Goal: Task Accomplishment & Management: Use online tool/utility

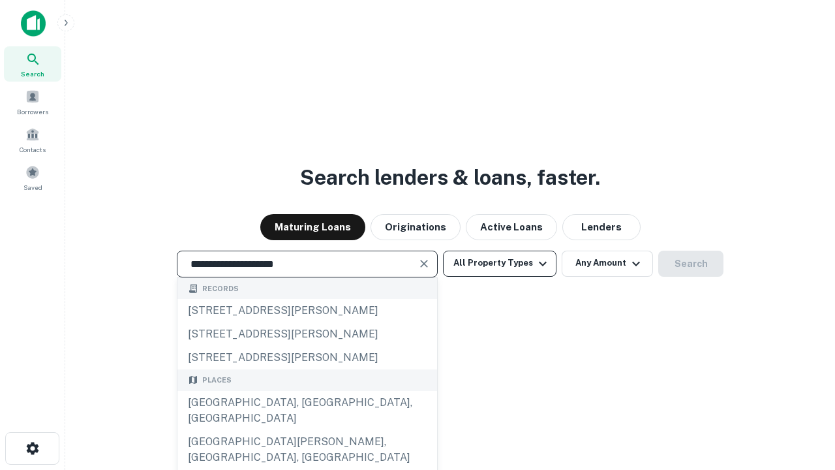
click at [307, 430] on div "[GEOGRAPHIC_DATA], [GEOGRAPHIC_DATA], [GEOGRAPHIC_DATA]" at bounding box center [308, 410] width 260 height 39
click at [500, 263] on button "All Property Types" at bounding box center [500, 264] width 114 height 26
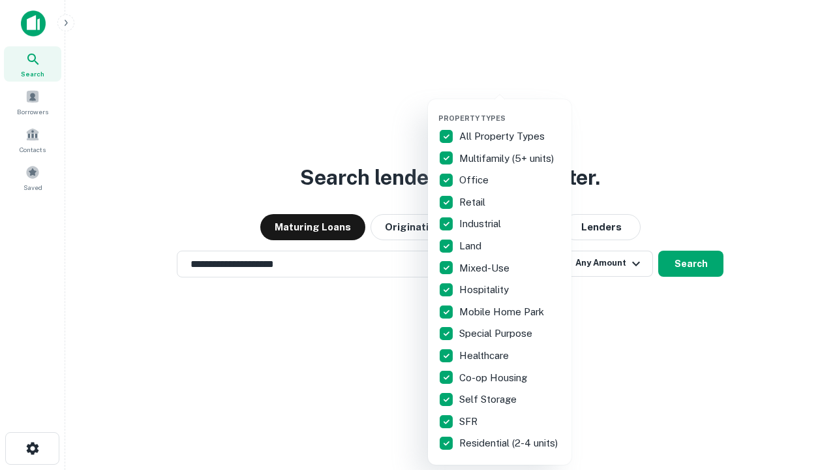
type input "**********"
click at [510, 110] on button "button" at bounding box center [511, 110] width 144 height 1
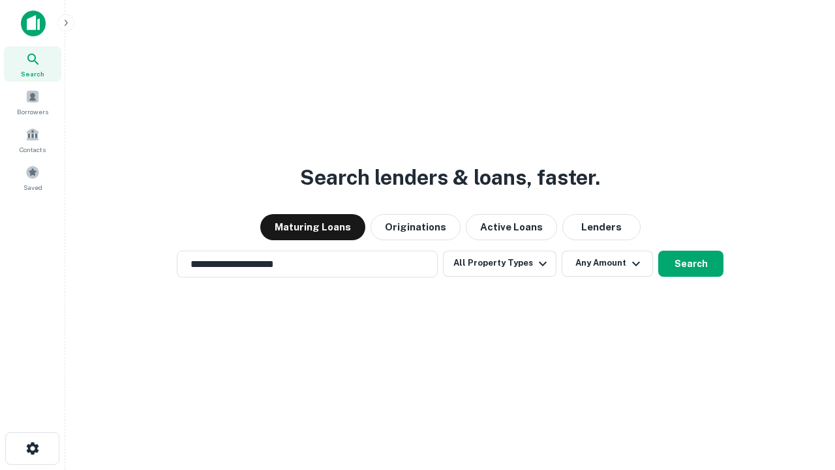
scroll to position [8, 157]
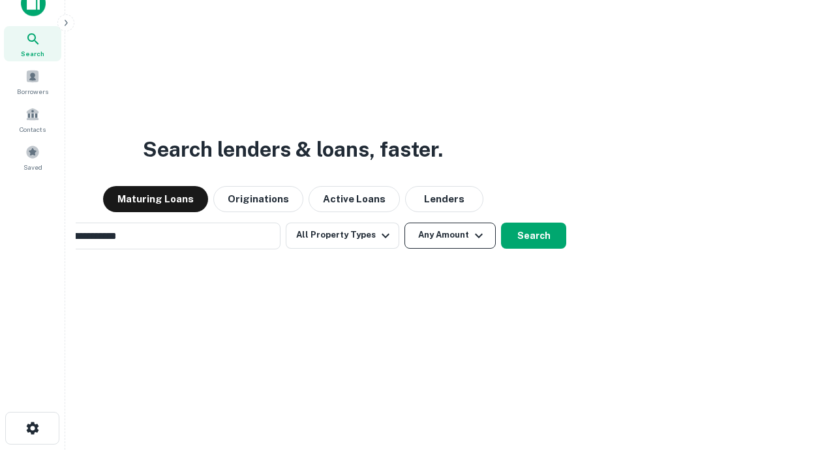
click at [405, 223] on button "Any Amount" at bounding box center [450, 236] width 91 height 26
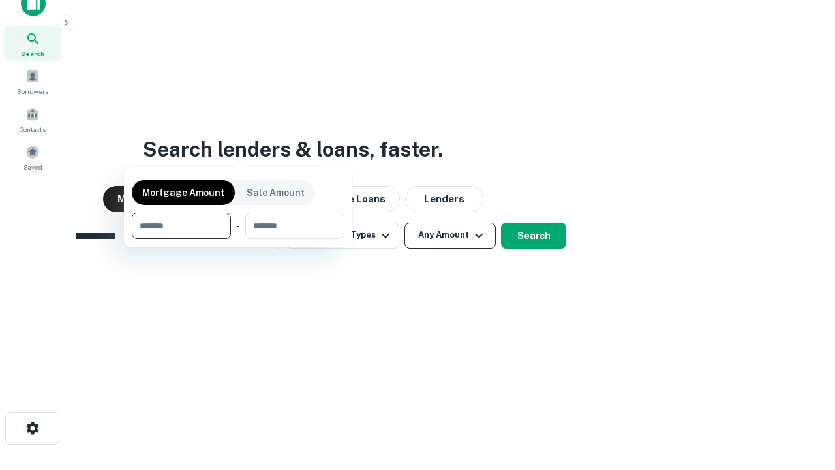
scroll to position [94, 369]
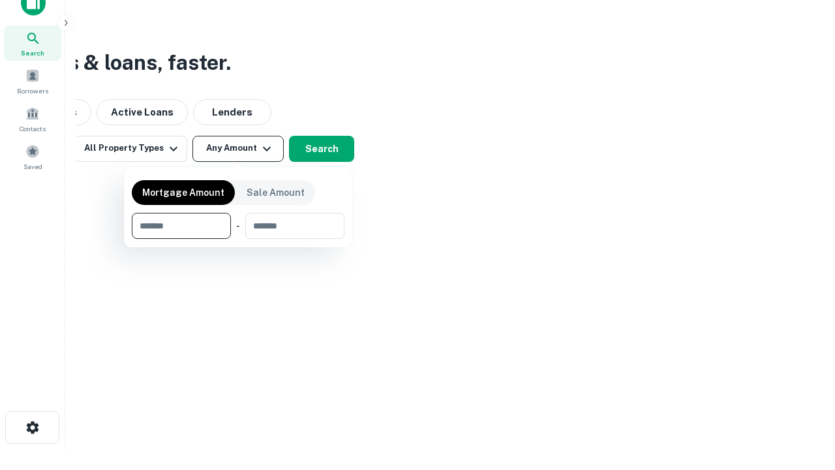
type input "*******"
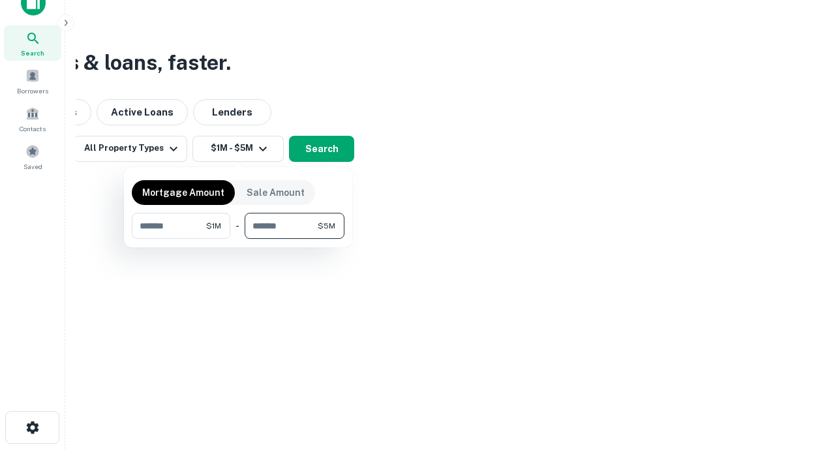
type input "*******"
click at [238, 239] on button "button" at bounding box center [238, 239] width 213 height 1
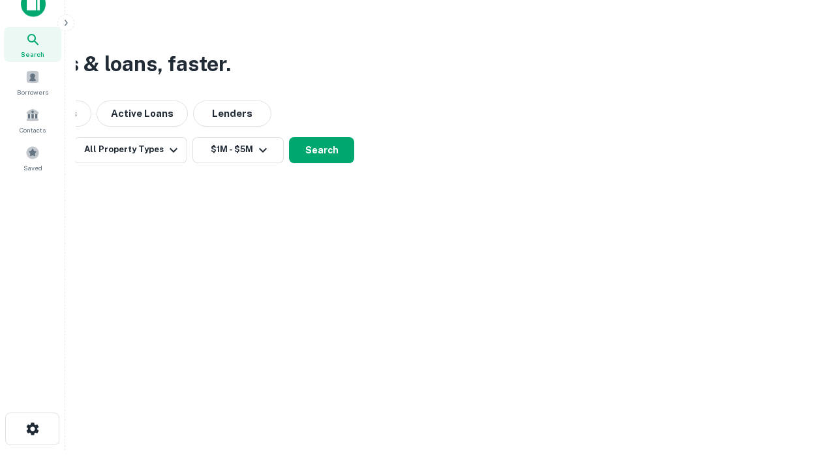
scroll to position [8, 241]
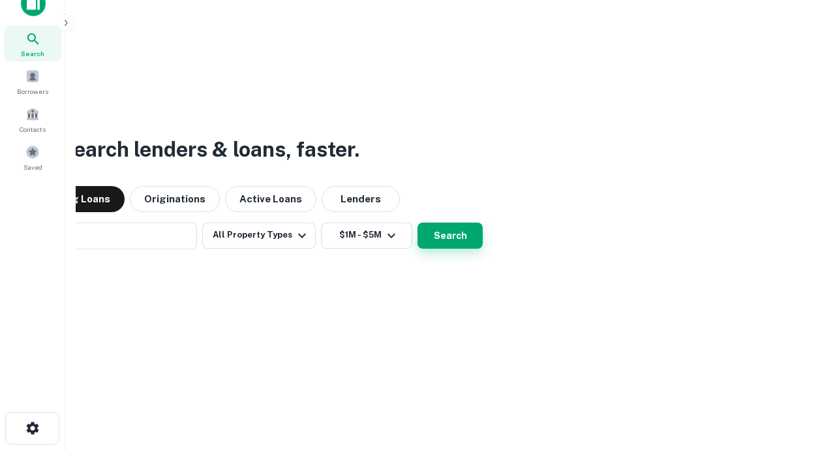
click at [418, 223] on button "Search" at bounding box center [450, 236] width 65 height 26
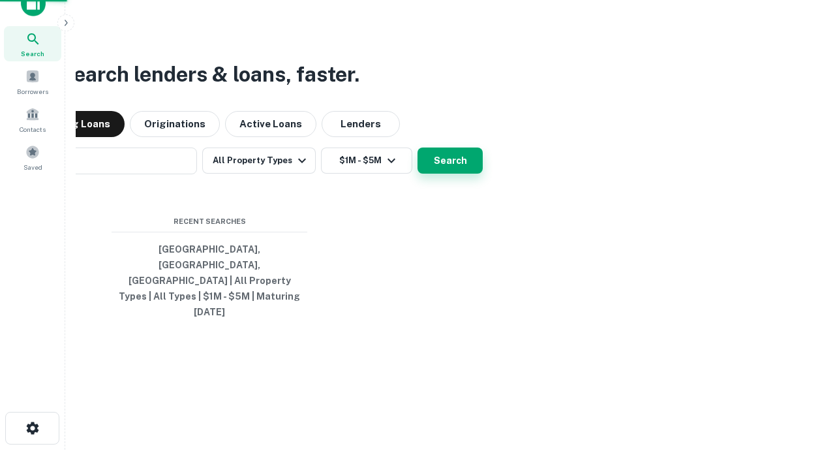
scroll to position [35, 369]
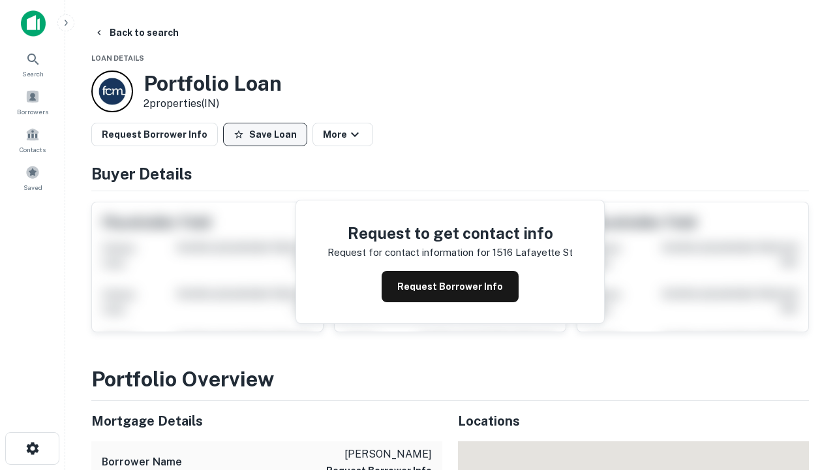
click at [265, 134] on button "Save Loan" at bounding box center [265, 134] width 84 height 23
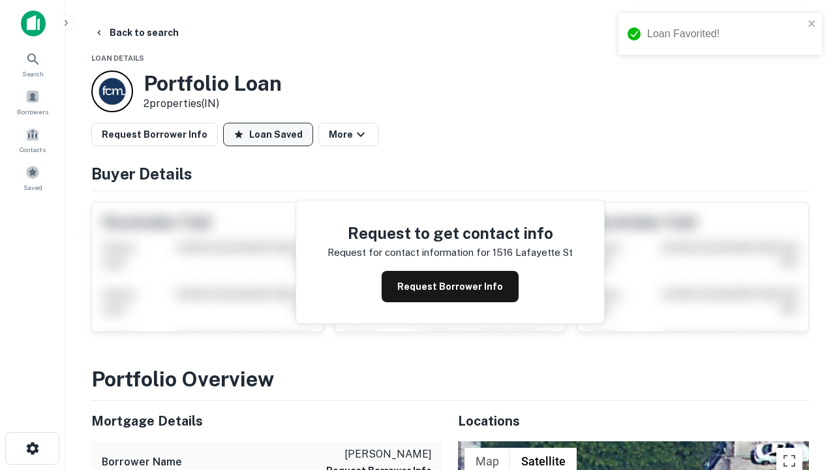
click at [268, 134] on button "Loan Saved" at bounding box center [268, 134] width 90 height 23
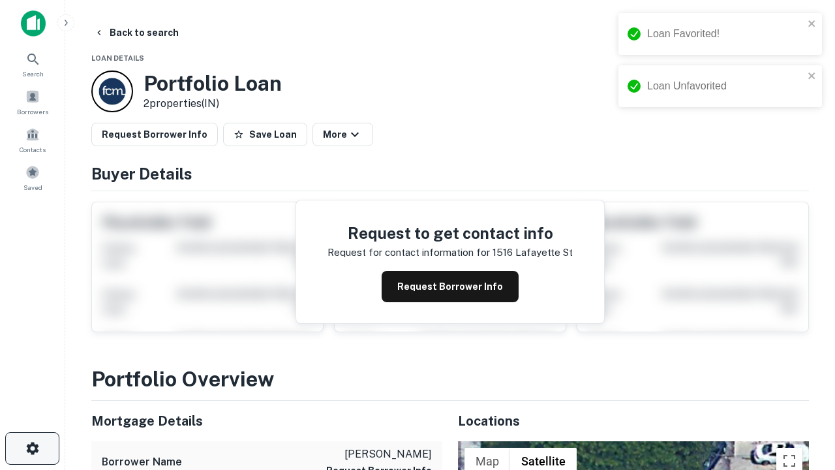
click at [32, 448] on icon "button" at bounding box center [33, 449] width 16 height 16
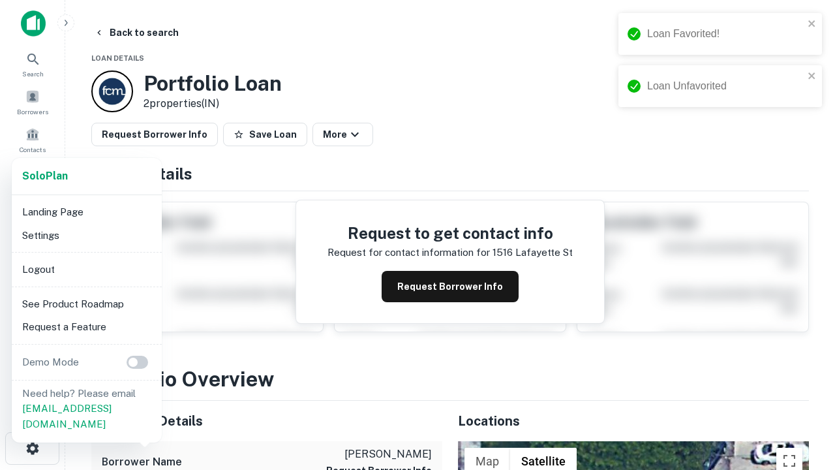
click at [86, 269] on li "Logout" at bounding box center [87, 269] width 140 height 23
